Goal: Transaction & Acquisition: Purchase product/service

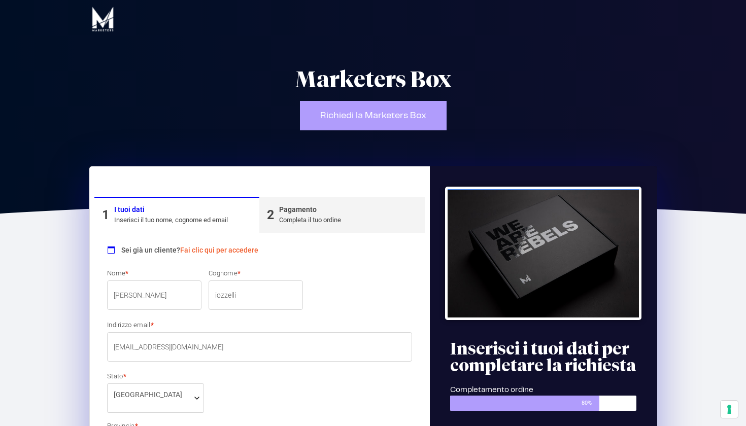
select select "PT"
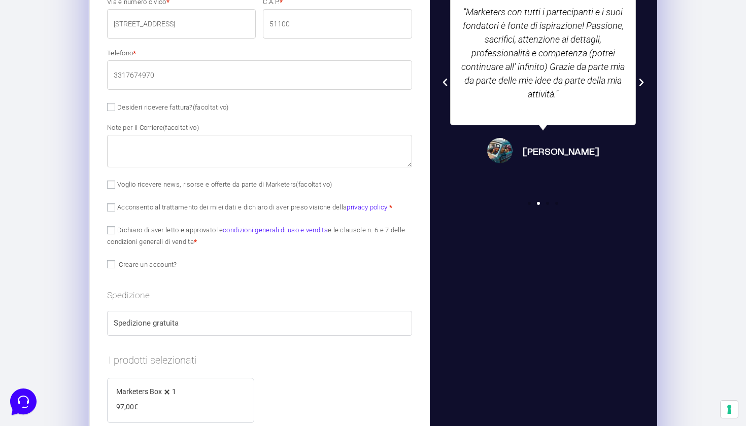
scroll to position [526, 0]
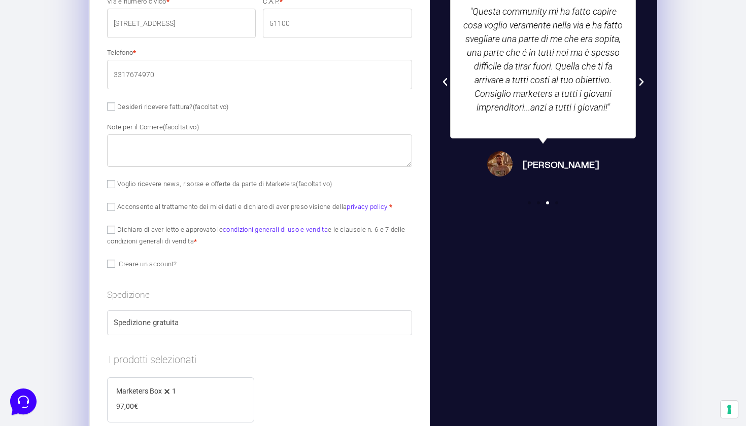
click at [110, 186] on input "Voglio ricevere news, risorse e offerte da parte di Marketers (facoltativo)" at bounding box center [111, 184] width 8 height 8
checkbox input "true"
click at [109, 204] on input "Acconsento al trattamento dei miei dati e dichiaro di aver preso visione della …" at bounding box center [111, 207] width 8 height 8
checkbox input "true"
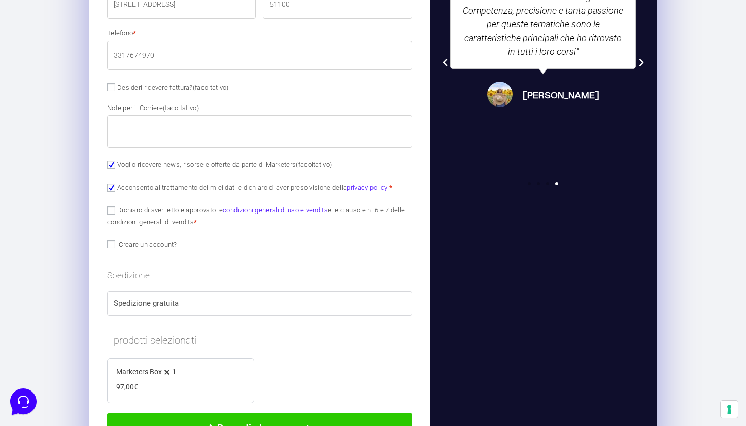
click at [108, 210] on input "Dichiaro di aver letto e approvato le condizioni generali di uso e vendita e le…" at bounding box center [111, 211] width 8 height 8
checkbox input "true"
click at [111, 241] on input "Creare un account?" at bounding box center [111, 245] width 8 height 8
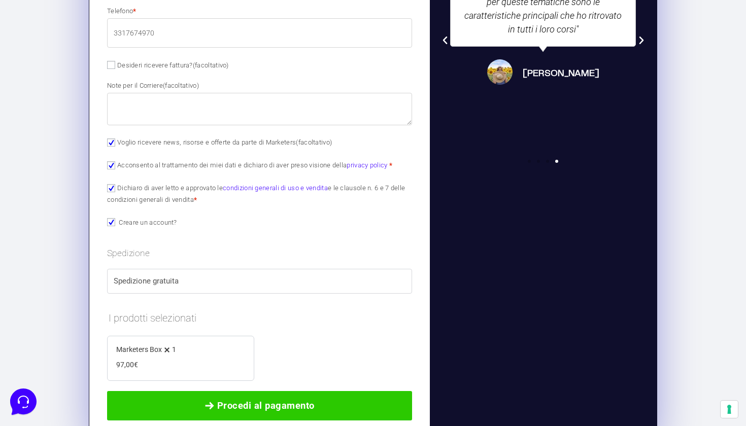
scroll to position [575, 0]
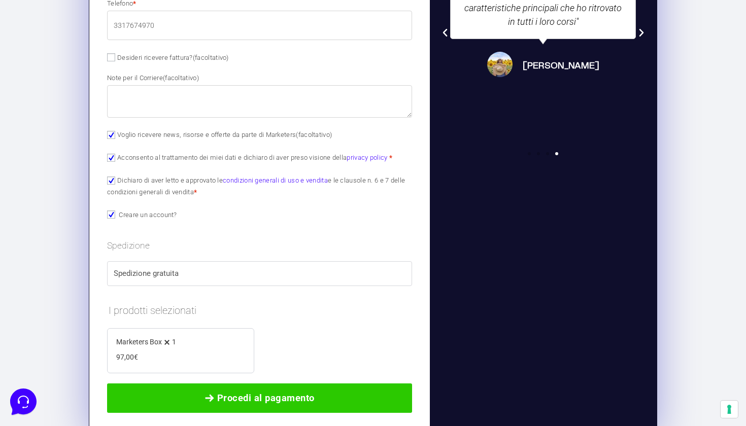
click at [112, 214] on input "Creare un account?" at bounding box center [111, 215] width 8 height 8
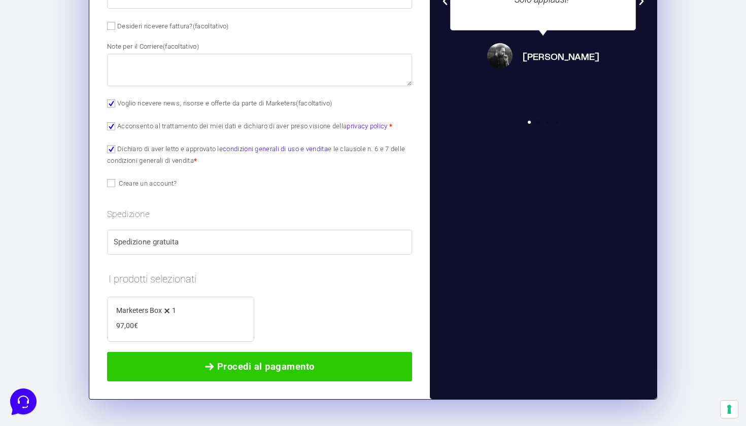
scroll to position [607, 0]
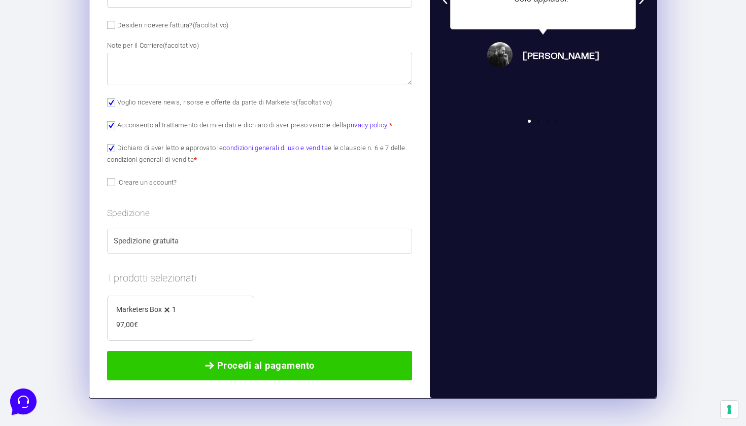
click at [109, 183] on input "Creare un account?" at bounding box center [111, 182] width 8 height 8
checkbox input "true"
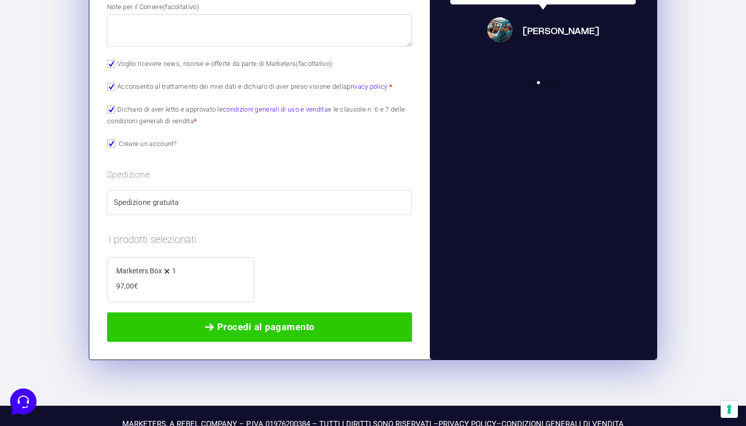
scroll to position [656, 0]
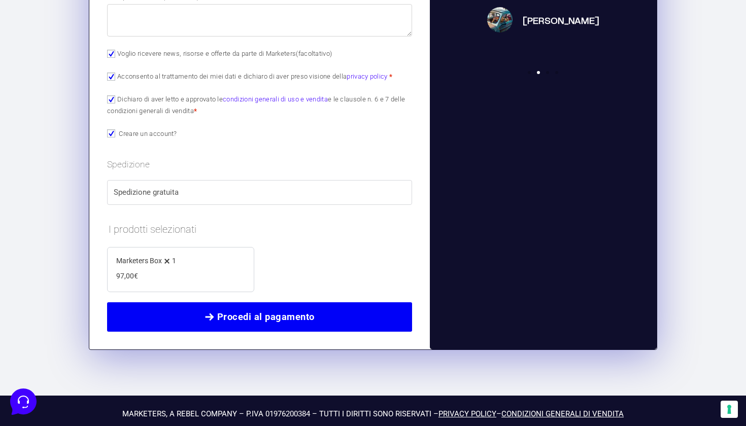
click at [238, 316] on span "Procedi al pagamento" at bounding box center [265, 317] width 97 height 14
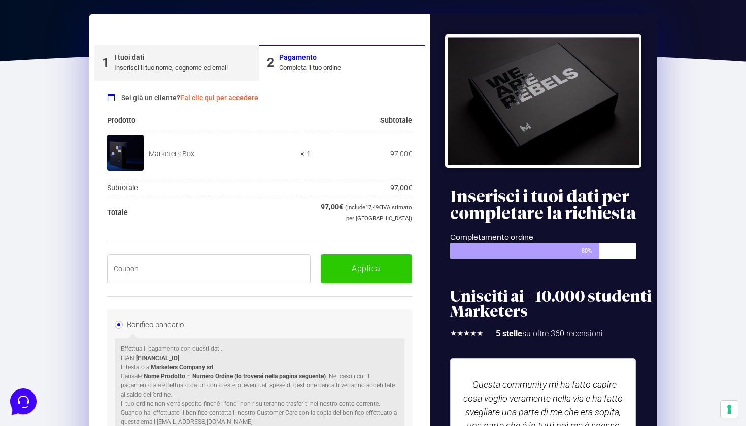
scroll to position [152, 0]
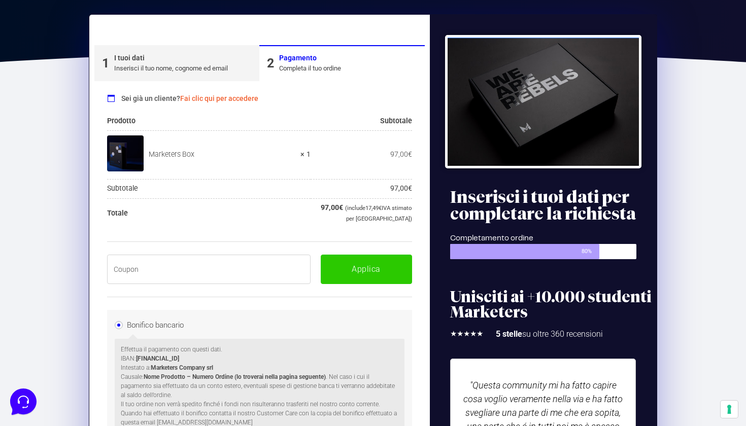
click at [132, 269] on input "text" at bounding box center [209, 269] width 204 height 29
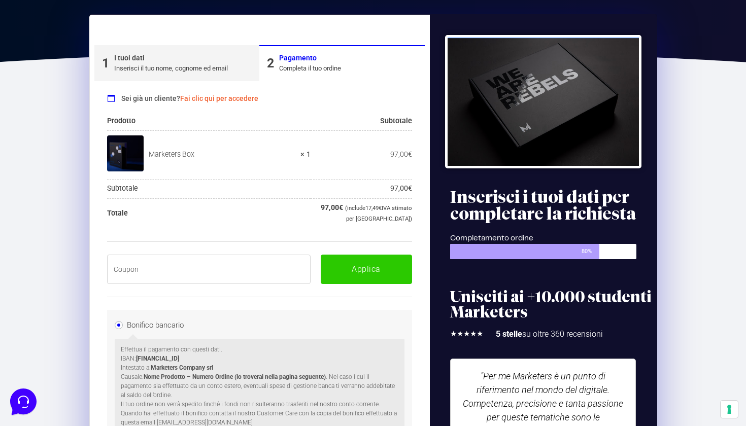
paste input "BOXPRO100OFF"
type input "BOXPRO100OFF"
click at [374, 266] on button "Applica" at bounding box center [366, 269] width 91 height 29
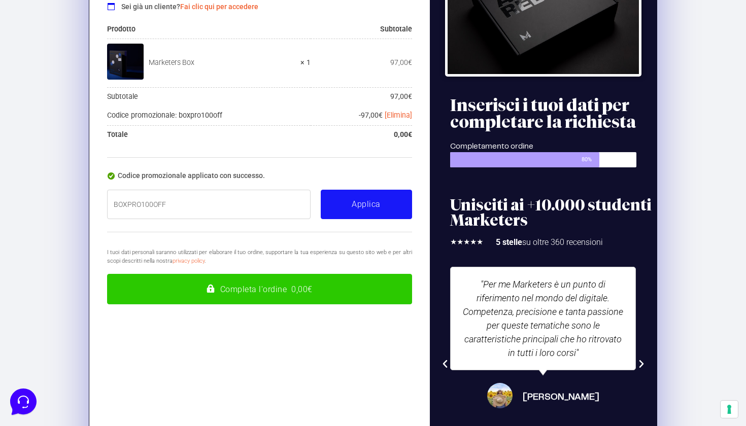
scroll to position [251, 0]
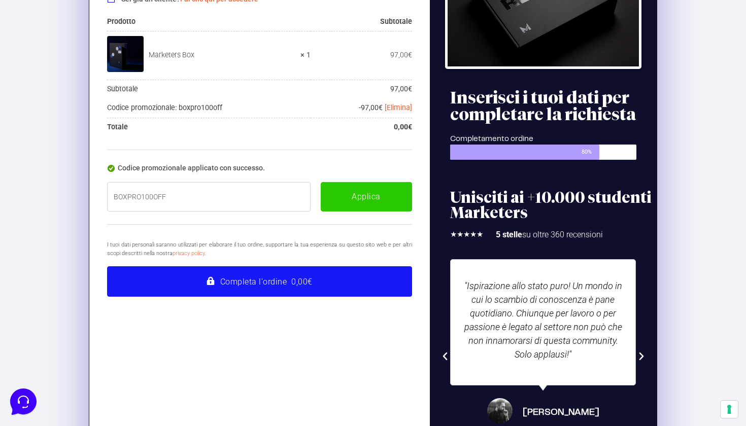
click at [297, 280] on button "Completa l'ordine 0,00€" at bounding box center [259, 281] width 305 height 30
